Goal: Contribute content: Contribute content

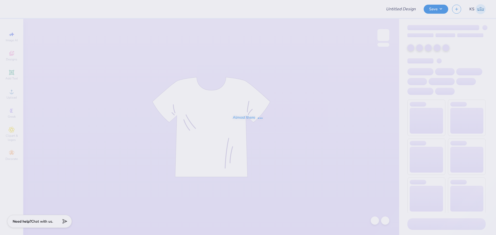
type input "pets recruitment 2"
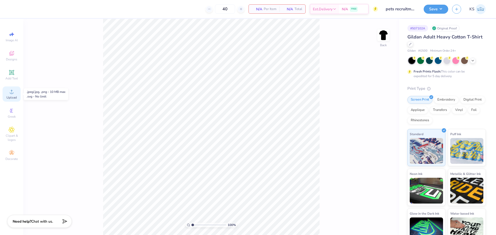
click at [10, 93] on icon at bounding box center [12, 92] width 6 height 6
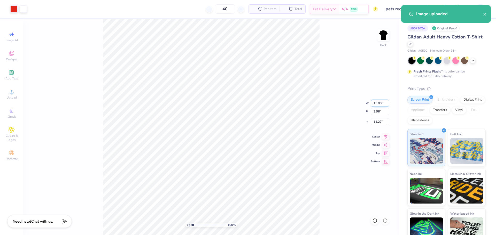
drag, startPoint x: 376, startPoint y: 104, endPoint x: 374, endPoint y: 100, distance: 3.7
click at [376, 104] on input "15.00" at bounding box center [379, 103] width 19 height 7
type input "3.50"
type input "0.92"
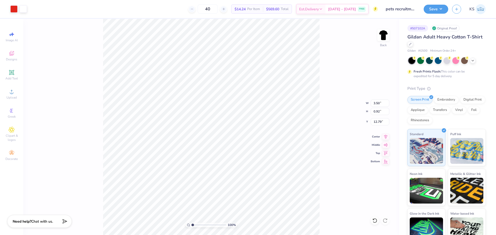
type input "3.90"
click at [197, 223] on input "range" at bounding box center [208, 225] width 35 height 5
type input "2.23"
click at [377, 103] on input "3.50" at bounding box center [379, 103] width 19 height 7
type input "3.00"
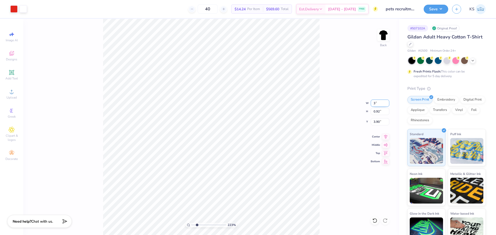
type input "0.79"
type input "3.97"
click at [379, 105] on input "3.00" at bounding box center [379, 103] width 19 height 7
type input "4.00"
type input "1.06"
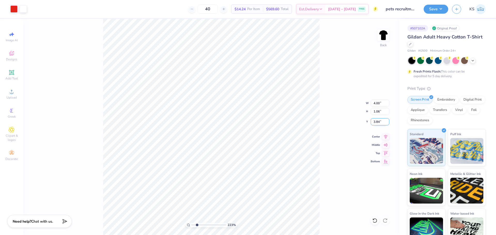
click at [377, 122] on input "3.84" at bounding box center [379, 121] width 19 height 7
click at [382, 123] on input "3.84" at bounding box center [379, 121] width 19 height 7
type input "3.00"
drag, startPoint x: 196, startPoint y: 224, endPoint x: 188, endPoint y: 222, distance: 8.1
click at [191, 223] on input "range" at bounding box center [208, 225] width 35 height 5
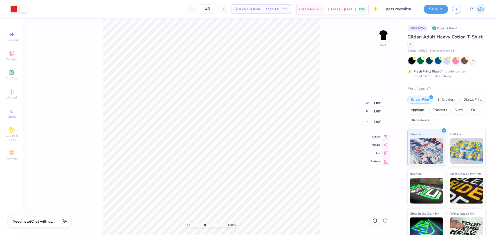
click at [204, 226] on input "range" at bounding box center [208, 225] width 35 height 5
drag, startPoint x: 201, startPoint y: 225, endPoint x: 163, endPoint y: 221, distance: 38.1
type input "1"
click at [191, 223] on input "range" at bounding box center [208, 225] width 35 height 5
click at [384, 31] on img at bounding box center [383, 35] width 21 height 21
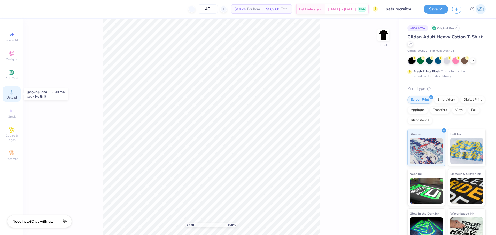
click at [8, 99] on span "Upload" at bounding box center [11, 97] width 10 height 4
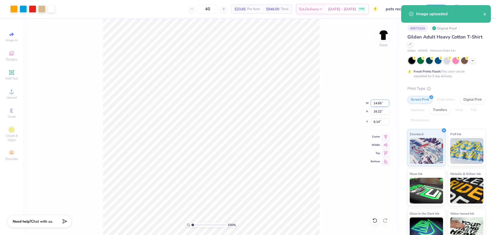
drag, startPoint x: 380, startPoint y: 103, endPoint x: 382, endPoint y: 101, distance: 2.9
click at [380, 103] on input "14.65" at bounding box center [379, 103] width 19 height 7
type input "12.00"
type input "13.29"
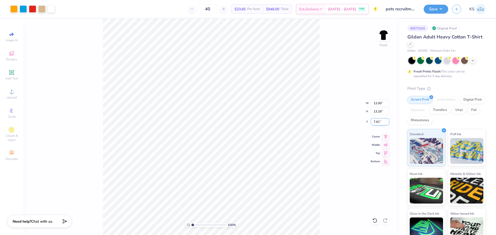
drag, startPoint x: 380, startPoint y: 122, endPoint x: 384, endPoint y: 120, distance: 4.2
click at [381, 122] on input "7.61" at bounding box center [379, 121] width 19 height 7
type input "3.00"
drag, startPoint x: 196, startPoint y: 222, endPoint x: 201, endPoint y: 220, distance: 5.5
click at [201, 223] on input "range" at bounding box center [208, 225] width 35 height 5
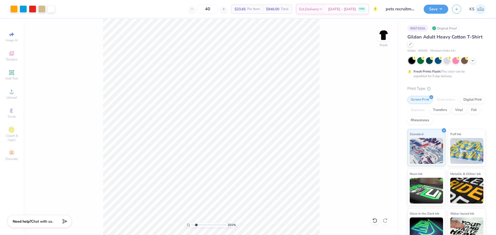
drag, startPoint x: 200, startPoint y: 224, endPoint x: 196, endPoint y: 220, distance: 5.7
click at [196, 223] on input "range" at bounding box center [208, 225] width 35 height 5
drag, startPoint x: 195, startPoint y: 226, endPoint x: 182, endPoint y: 224, distance: 12.9
click at [191, 224] on input "range" at bounding box center [208, 225] width 35 height 5
drag, startPoint x: 195, startPoint y: 226, endPoint x: 201, endPoint y: 224, distance: 6.9
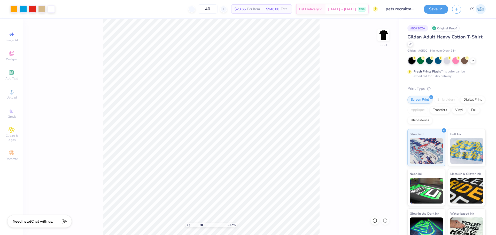
click at [201, 225] on input "range" at bounding box center [208, 225] width 35 height 5
drag, startPoint x: 201, startPoint y: 225, endPoint x: 181, endPoint y: 223, distance: 20.5
type input "1"
click at [191, 223] on input "range" at bounding box center [208, 225] width 35 height 5
click at [433, 7] on button "Save" at bounding box center [435, 8] width 25 height 9
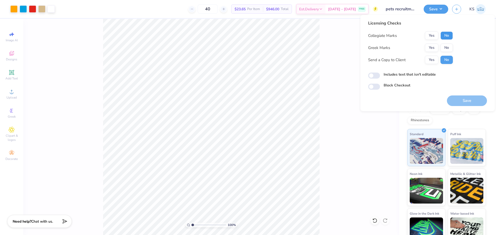
drag, startPoint x: 446, startPoint y: 35, endPoint x: 447, endPoint y: 43, distance: 8.0
click at [446, 36] on button "No" at bounding box center [446, 35] width 12 height 8
click at [447, 50] on button "No" at bounding box center [446, 48] width 12 height 8
drag, startPoint x: 442, startPoint y: 55, endPoint x: 434, endPoint y: 62, distance: 10.5
click at [434, 62] on button "Yes" at bounding box center [431, 60] width 13 height 8
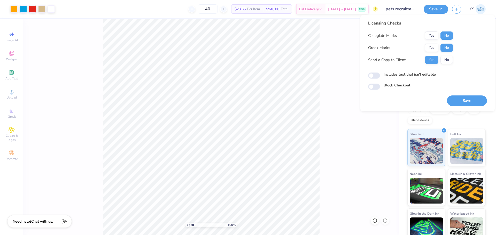
click at [465, 101] on button "Save" at bounding box center [466, 100] width 40 height 11
